Goal: Browse casually: Explore the website without a specific task or goal

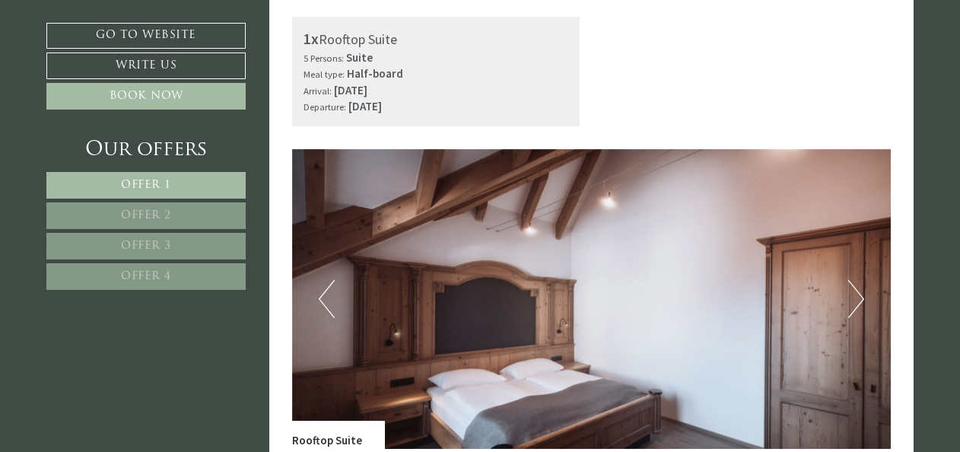
scroll to position [508, 0]
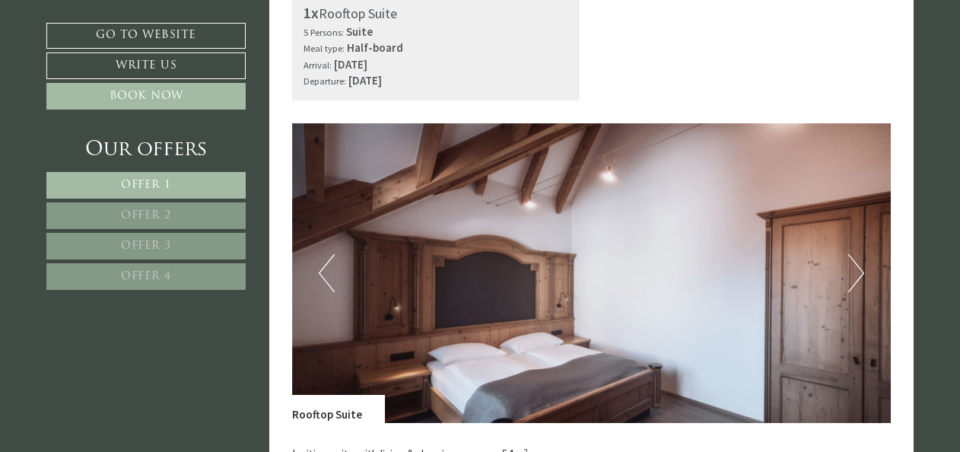
click at [855, 274] on button "Next" at bounding box center [856, 273] width 16 height 38
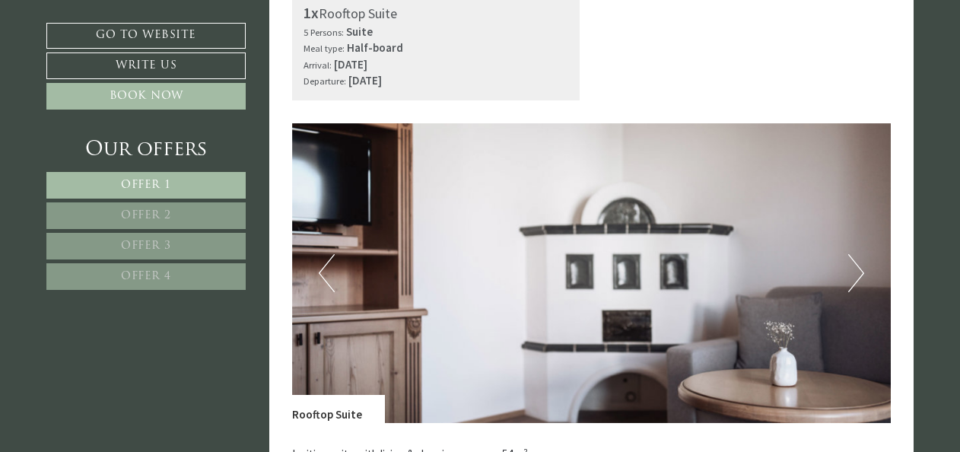
click at [857, 270] on button "Next" at bounding box center [856, 273] width 16 height 38
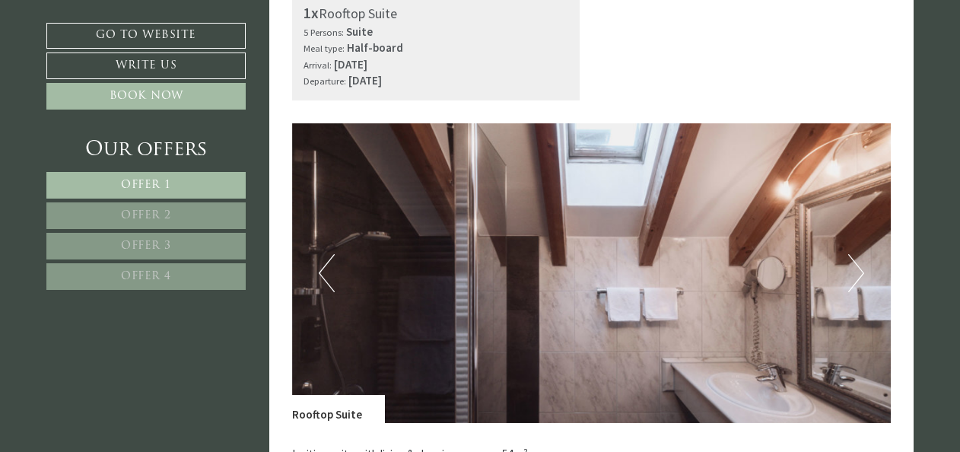
click at [850, 273] on button "Next" at bounding box center [856, 273] width 16 height 38
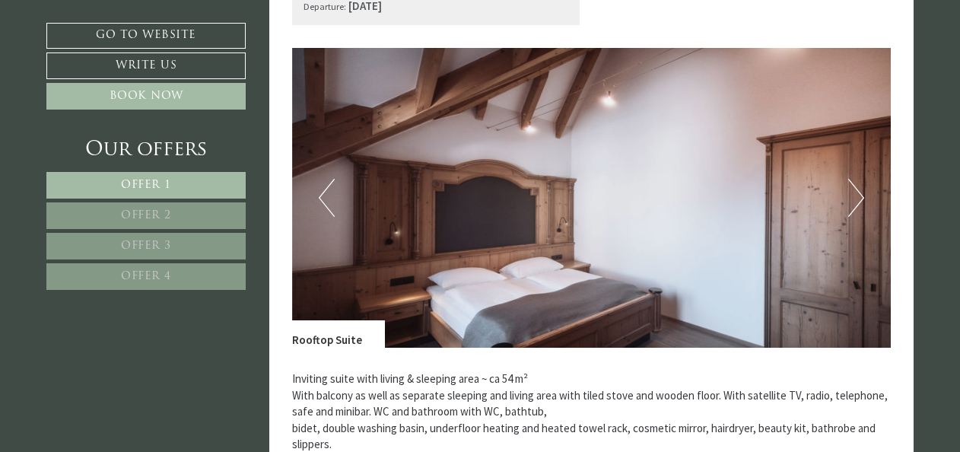
scroll to position [1615, 0]
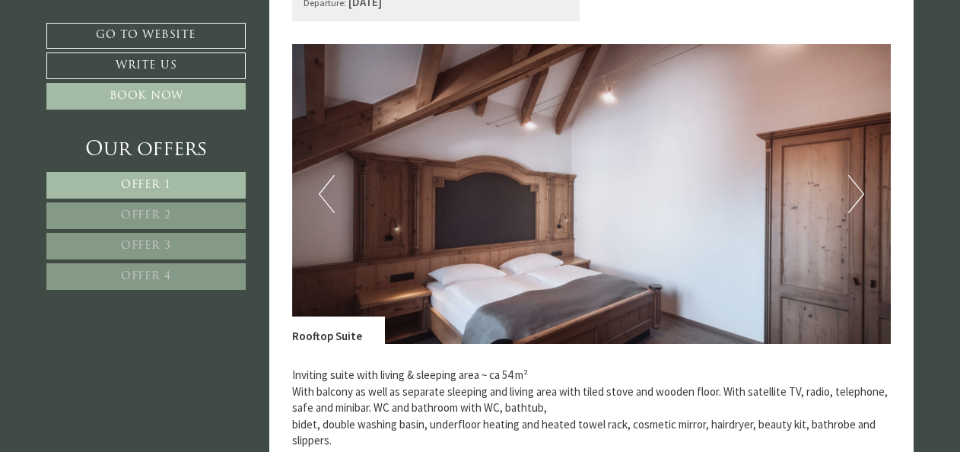
click at [862, 192] on button "Next" at bounding box center [856, 194] width 16 height 38
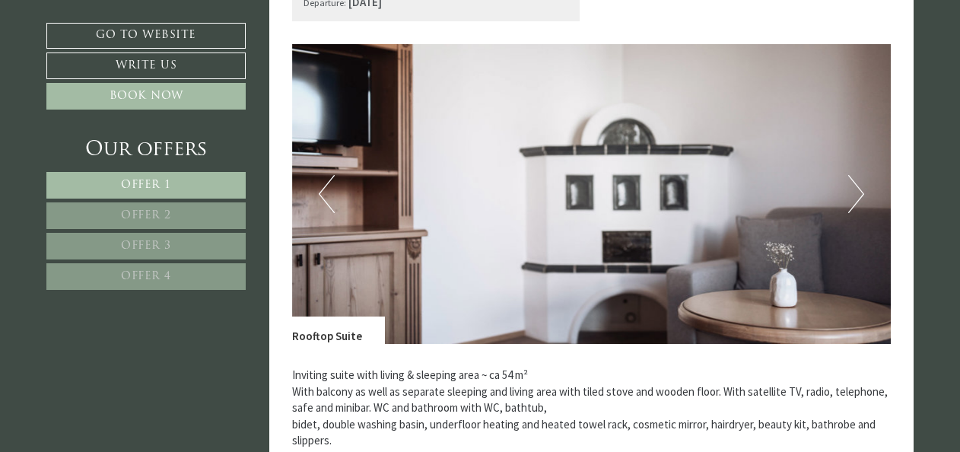
click at [860, 195] on button "Next" at bounding box center [856, 194] width 16 height 38
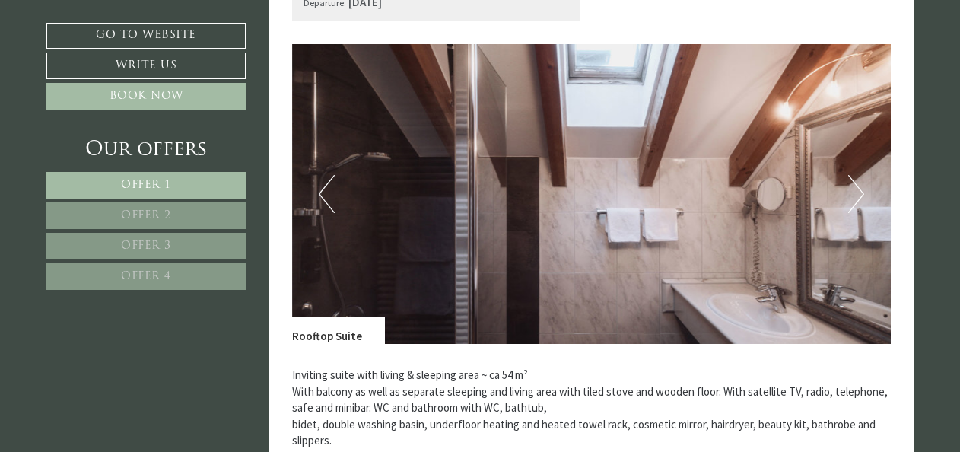
click at [867, 199] on img at bounding box center [592, 194] width 600 height 300
click at [851, 190] on button "Next" at bounding box center [856, 194] width 16 height 38
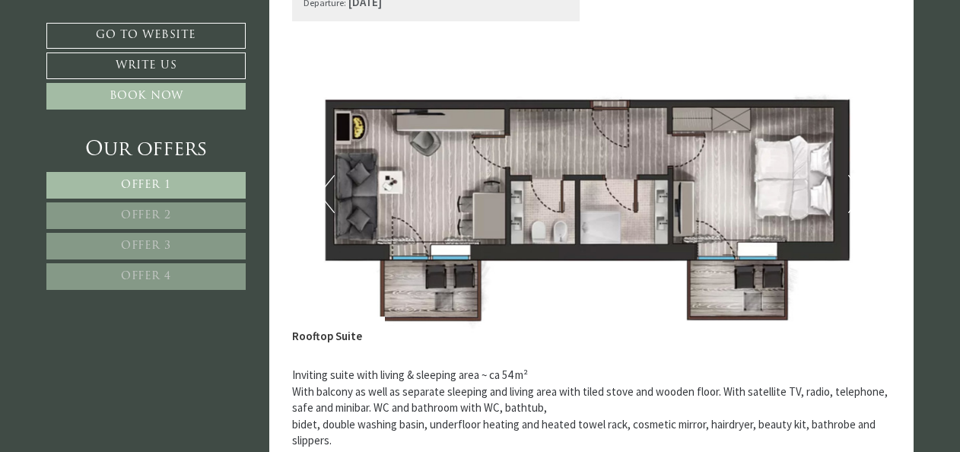
click at [864, 190] on img at bounding box center [592, 194] width 600 height 300
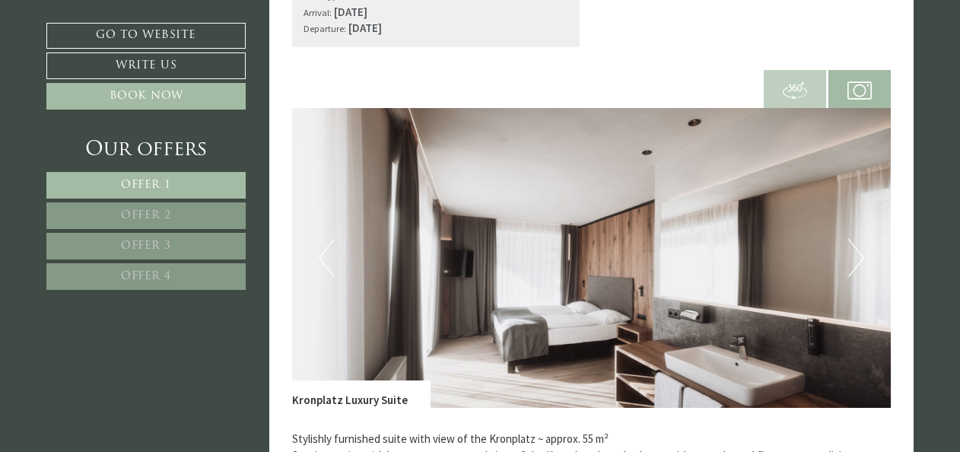
scroll to position [2646, 0]
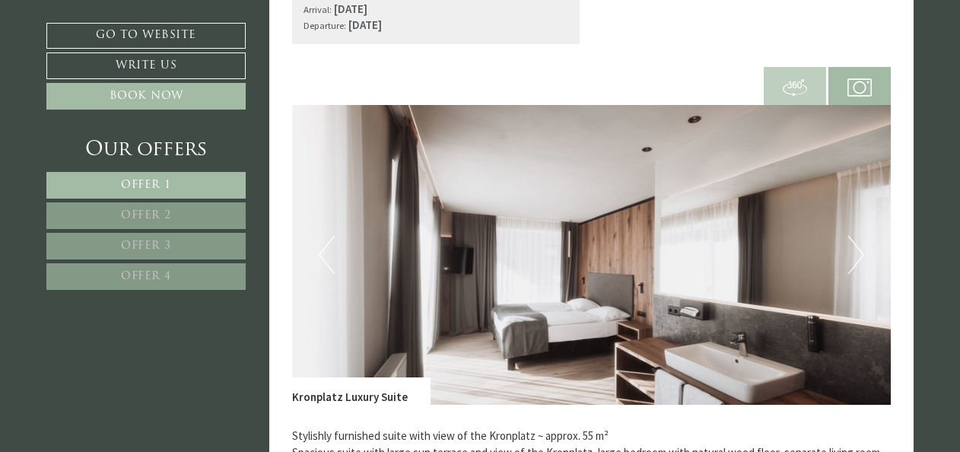
click at [864, 257] on img at bounding box center [592, 255] width 600 height 300
click at [857, 250] on button "Next" at bounding box center [856, 255] width 16 height 38
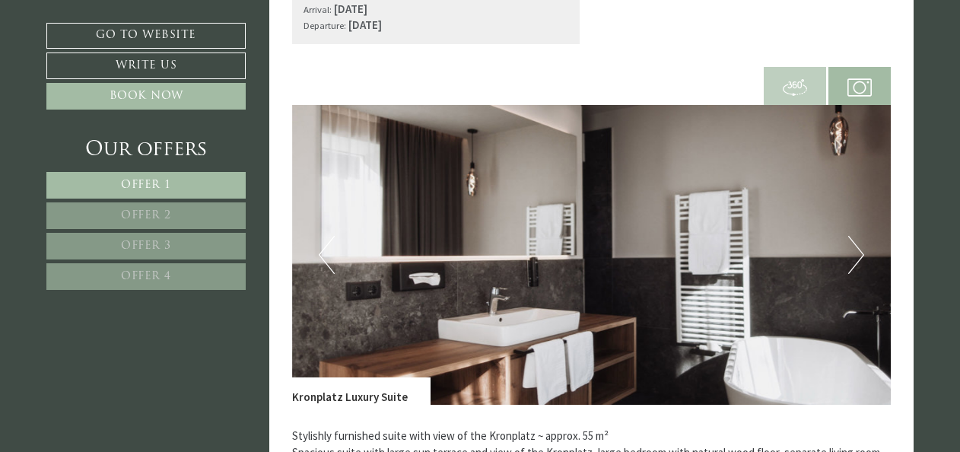
click at [857, 255] on button "Next" at bounding box center [856, 255] width 16 height 38
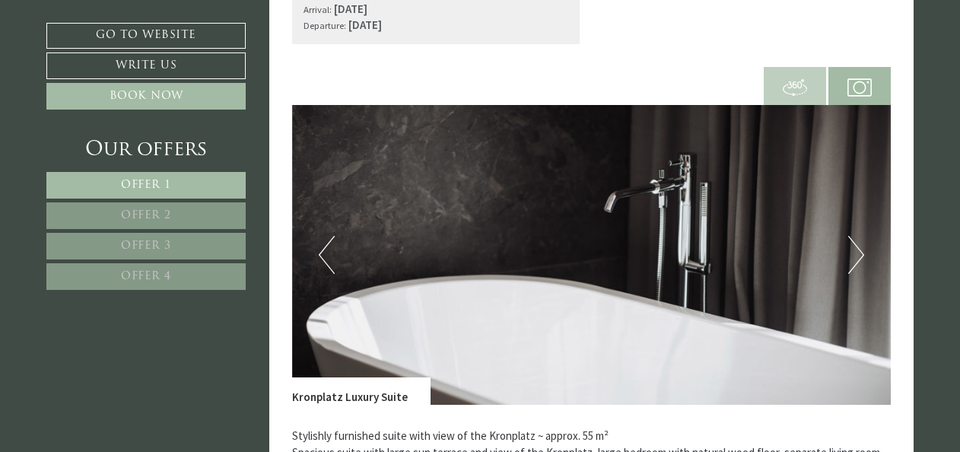
click at [857, 254] on button "Next" at bounding box center [856, 255] width 16 height 38
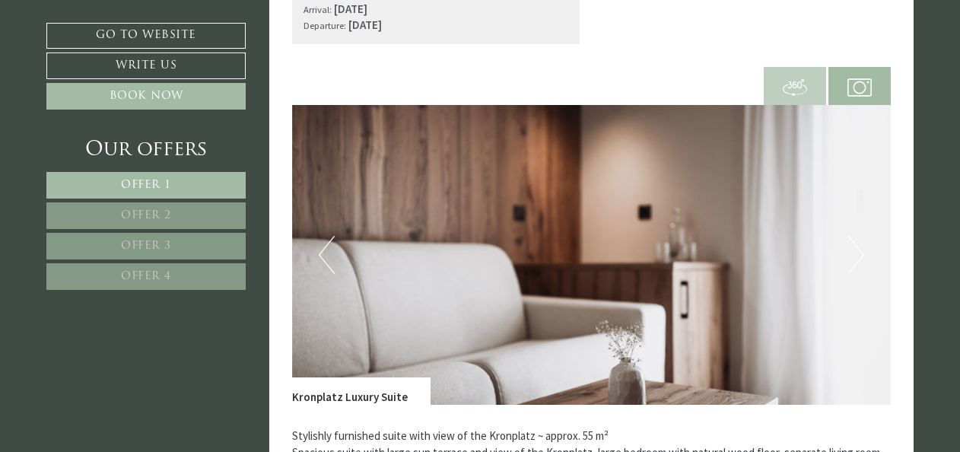
click at [859, 256] on button "Next" at bounding box center [856, 255] width 16 height 38
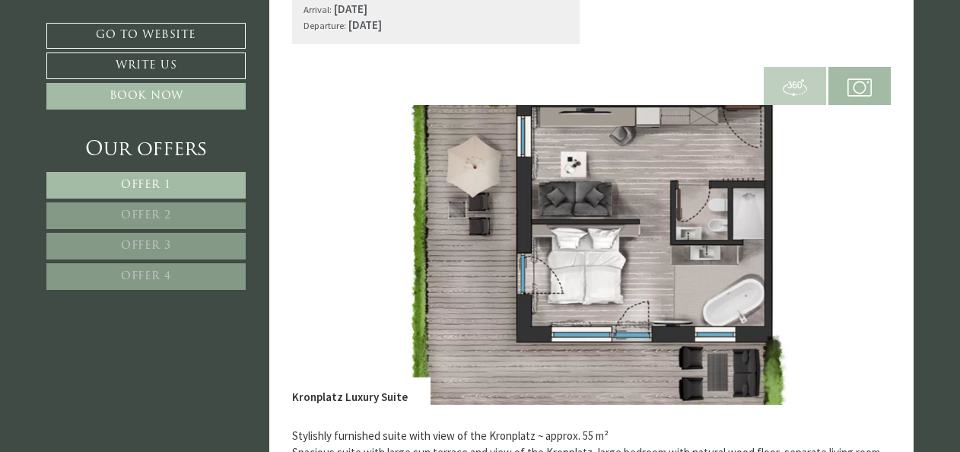
click at [870, 243] on img at bounding box center [592, 255] width 600 height 300
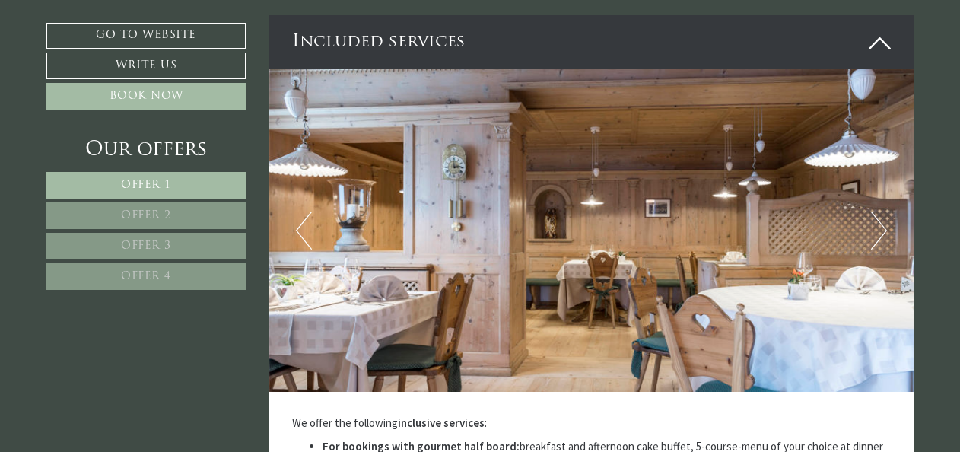
scroll to position [4062, 0]
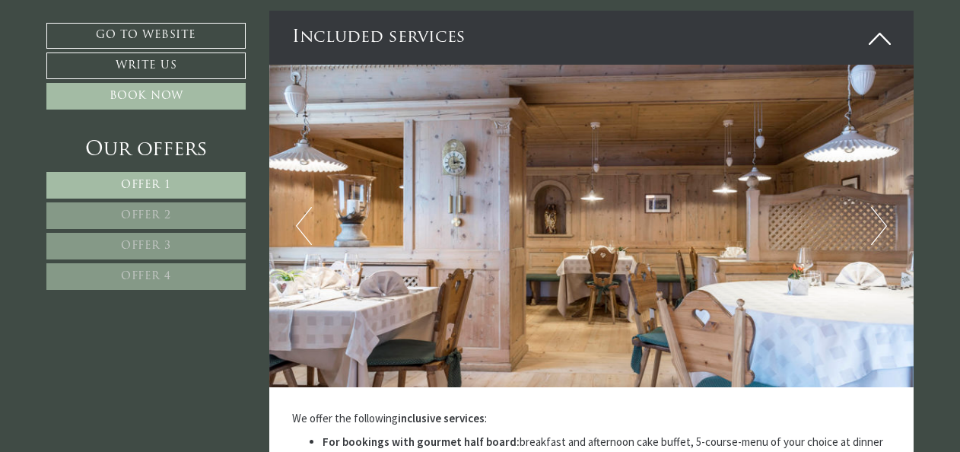
click at [884, 217] on button "Next" at bounding box center [879, 226] width 16 height 38
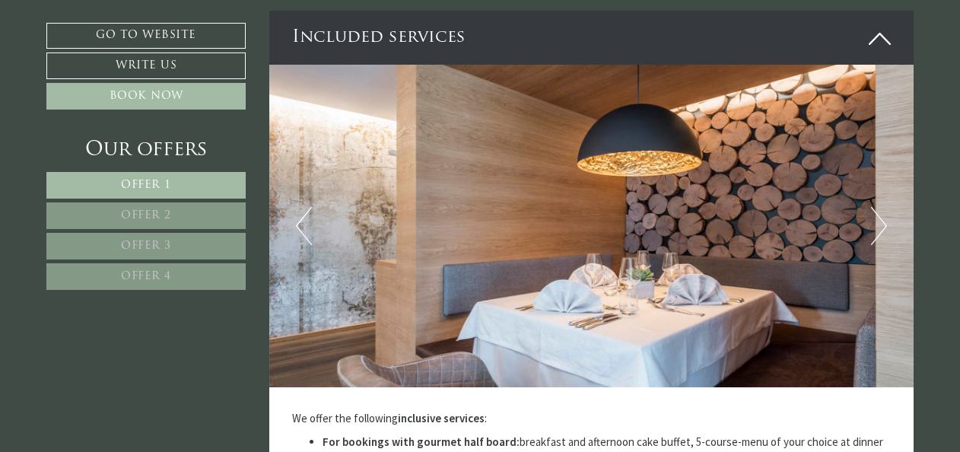
click at [880, 216] on button "Next" at bounding box center [879, 226] width 16 height 38
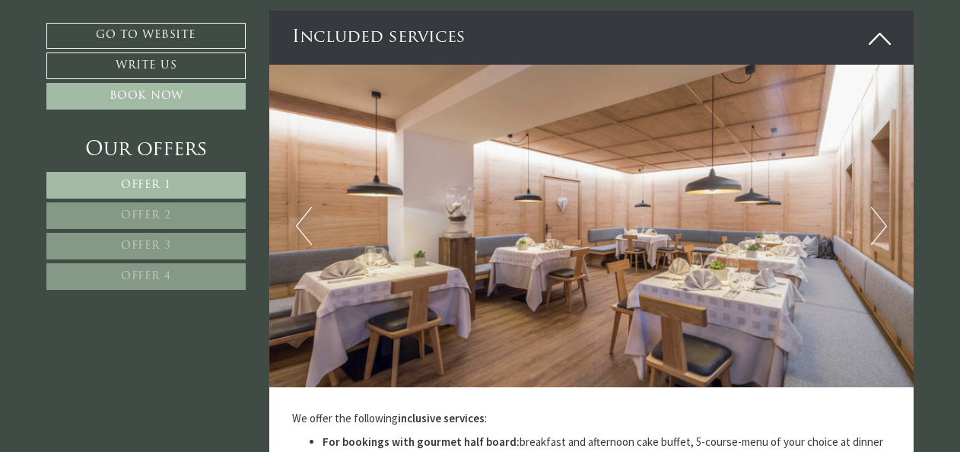
click at [879, 221] on button "Next" at bounding box center [879, 226] width 16 height 38
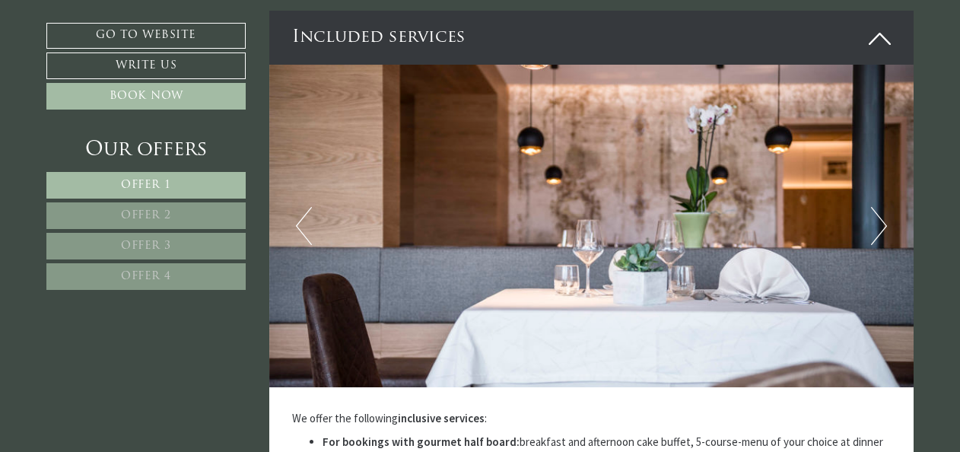
click at [877, 221] on button "Next" at bounding box center [879, 226] width 16 height 38
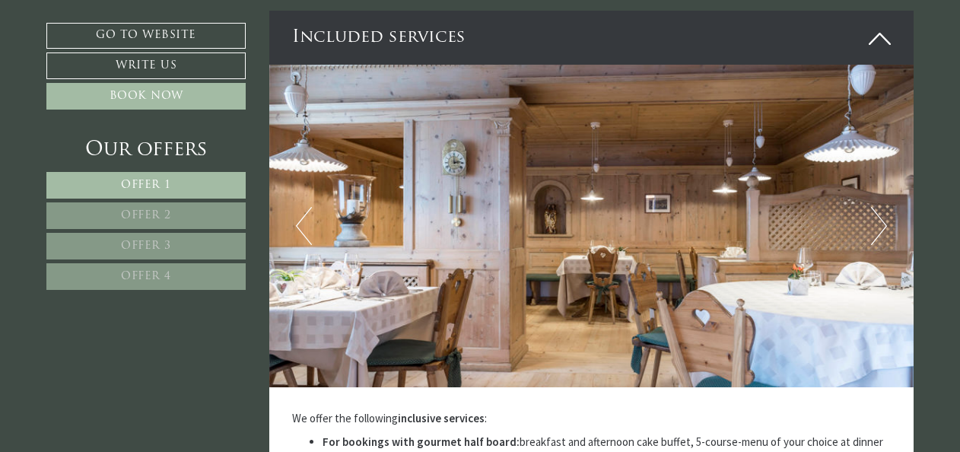
click at [879, 217] on button "Next" at bounding box center [879, 226] width 16 height 38
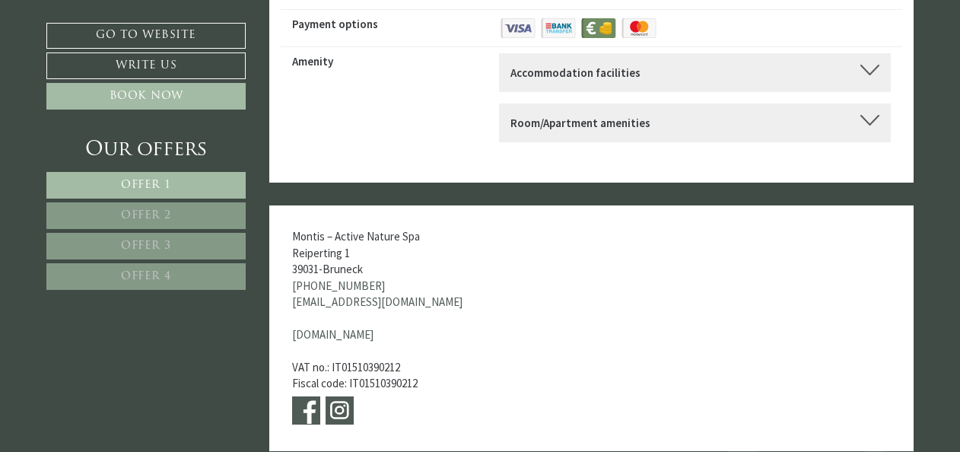
scroll to position [6042, 0]
